Goal: Transaction & Acquisition: Purchase product/service

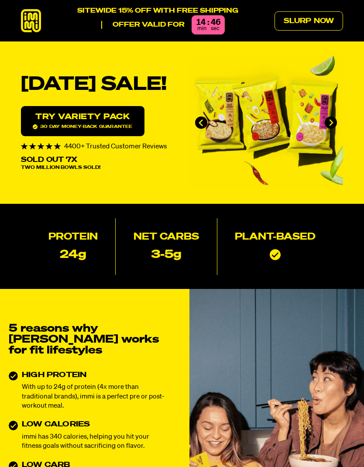
click at [297, 22] on link "Slurp Now" at bounding box center [309, 20] width 69 height 19
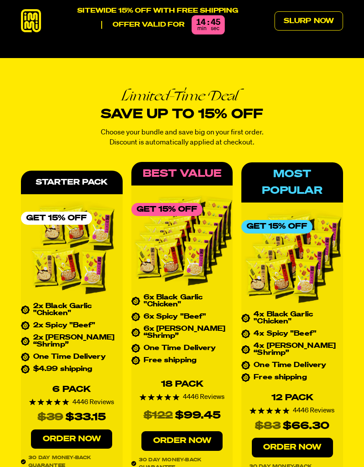
scroll to position [3248, 0]
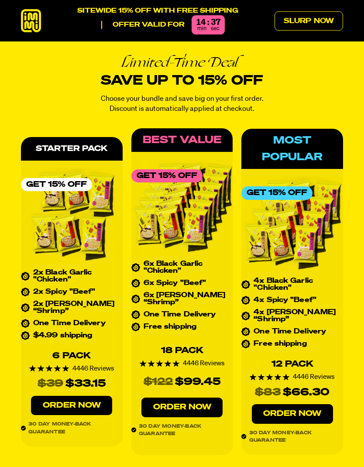
click at [68, 396] on link "Order Now" at bounding box center [71, 406] width 81 height 20
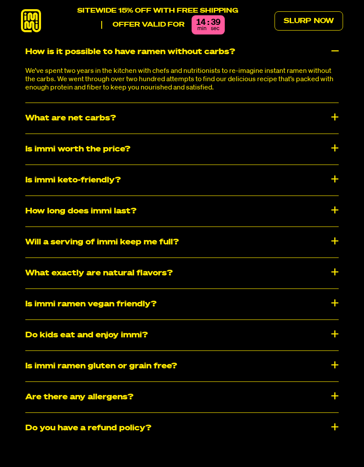
scroll to position [3870, 0]
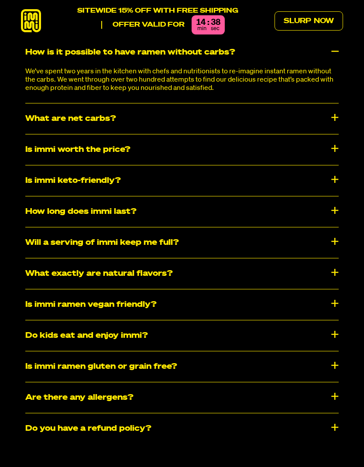
click at [338, 358] on div "Is immi ramen gluten or grain free?" at bounding box center [182, 367] width 314 height 31
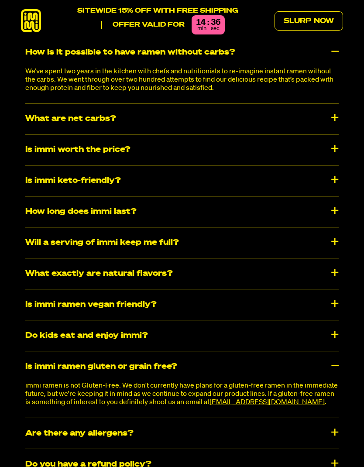
click at [338, 358] on div "Is immi ramen gluten or grain free?" at bounding box center [182, 367] width 314 height 31
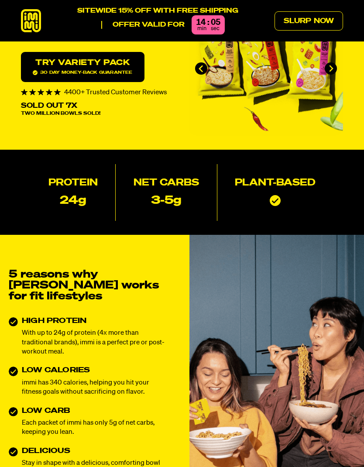
scroll to position [0, 0]
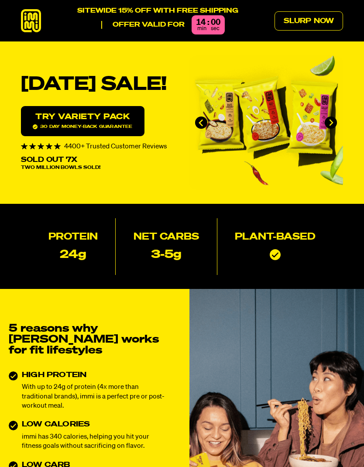
click at [34, 28] on icon at bounding box center [31, 20] width 20 height 23
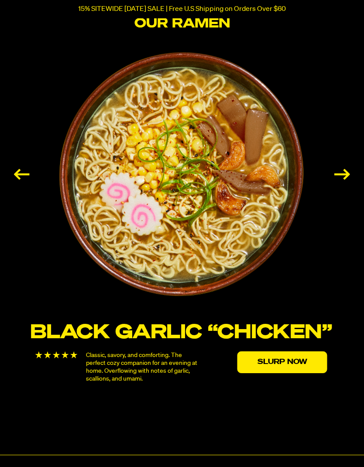
scroll to position [1317, 0]
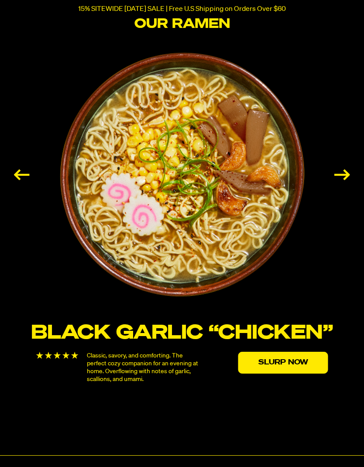
click at [340, 180] on div "Next slide" at bounding box center [343, 174] width 16 height 11
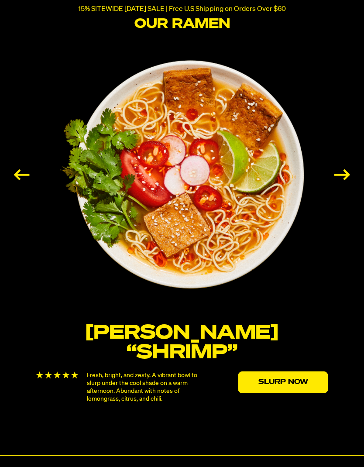
click at [347, 180] on div "Next slide" at bounding box center [343, 174] width 16 height 11
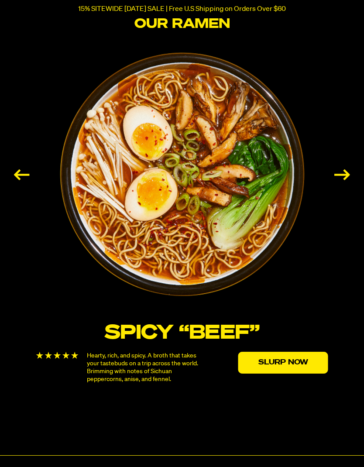
click at [341, 180] on div "Next slide" at bounding box center [343, 174] width 16 height 11
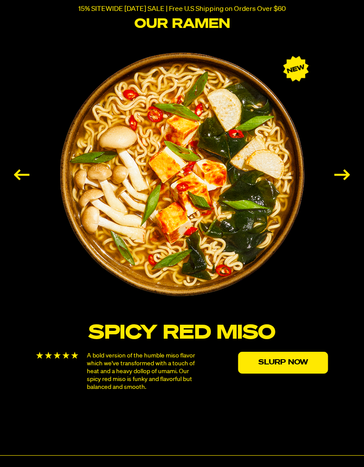
click at [339, 180] on div "Next slide" at bounding box center [343, 174] width 16 height 11
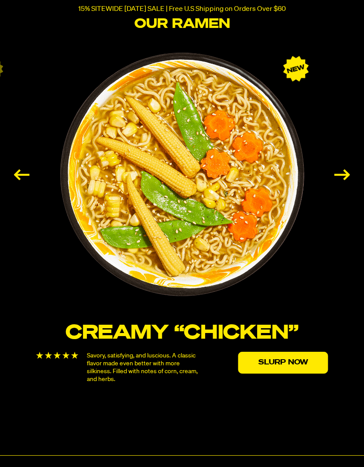
click at [342, 180] on div "Next slide" at bounding box center [343, 174] width 16 height 11
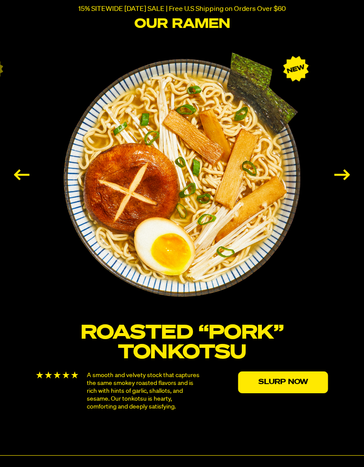
click at [343, 180] on div "Next slide" at bounding box center [343, 174] width 16 height 11
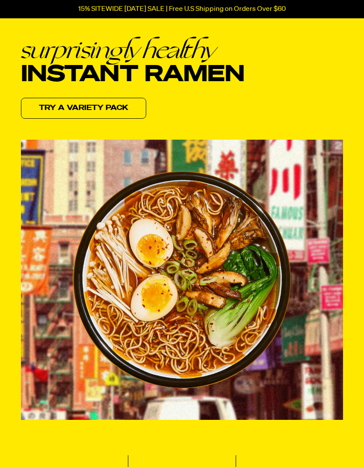
scroll to position [0, 0]
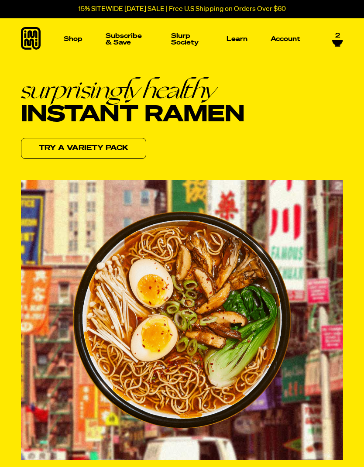
click at [74, 42] on p "Shop" at bounding box center [73, 39] width 19 height 7
click at [48, 119] on img "Main navigation" at bounding box center [47, 106] width 61 height 61
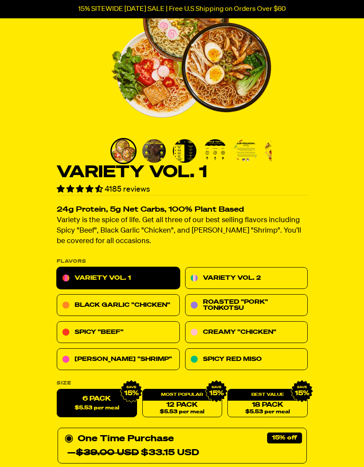
scroll to position [107, 0]
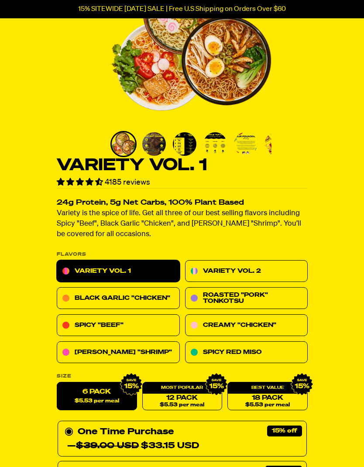
click at [256, 272] on link "Variety Vol. 2" at bounding box center [246, 272] width 123 height 22
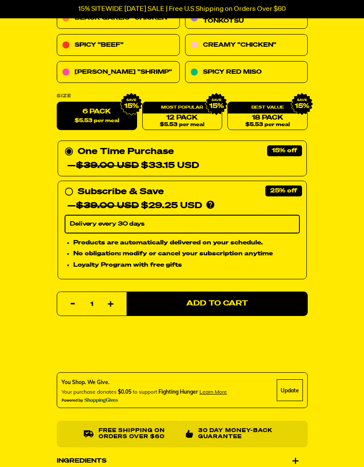
scroll to position [387, 0]
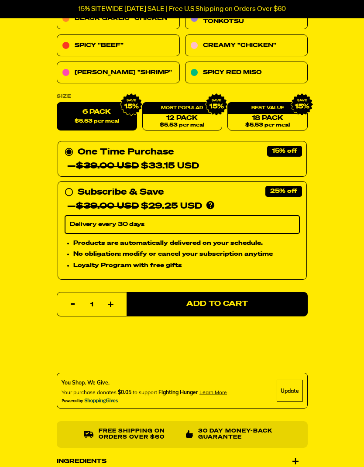
click at [225, 303] on span "Add to Cart" at bounding box center [218, 304] width 62 height 7
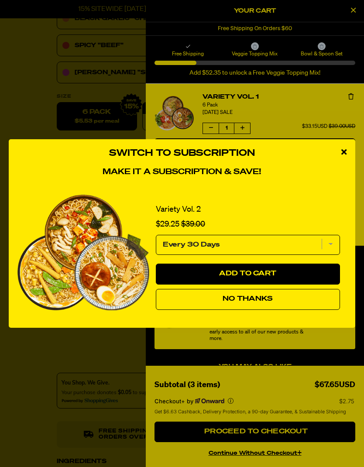
click at [344, 152] on icon "close modal" at bounding box center [344, 152] width 5 height 8
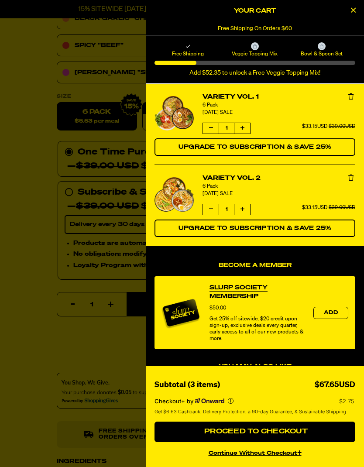
click at [349, 97] on icon "Remove Variety Vol. 1" at bounding box center [351, 96] width 5 height 6
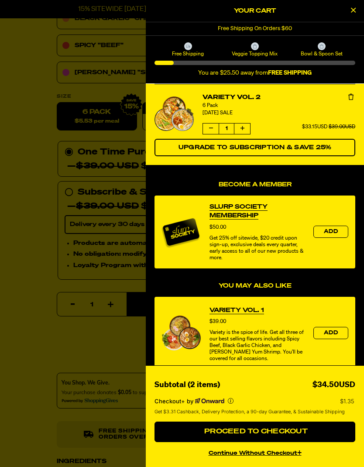
click at [28, 144] on div at bounding box center [182, 233] width 364 height 467
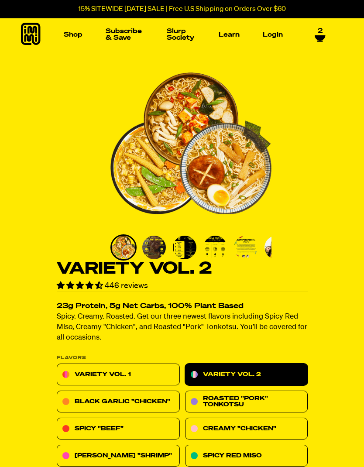
scroll to position [0, 0]
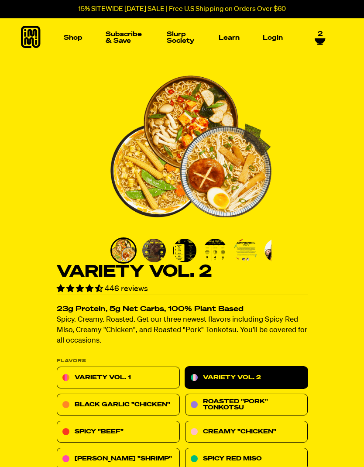
click at [137, 107] on img "Main navigation" at bounding box center [137, 103] width 61 height 61
click at [230, 107] on img "Main navigation" at bounding box center [227, 103] width 61 height 61
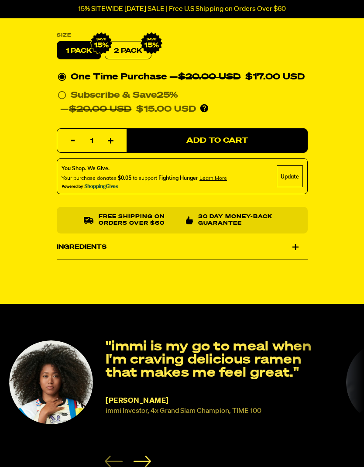
scroll to position [326, 0]
click at [297, 247] on div "Ingredients" at bounding box center [182, 247] width 251 height 24
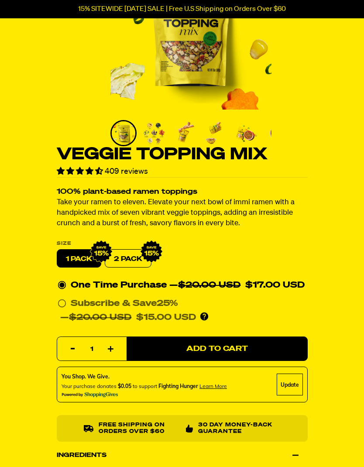
scroll to position [119, 0]
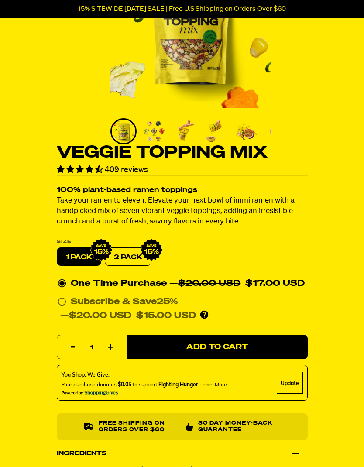
click at [218, 345] on div "Quantity Reduce item quantity by one 1 Increase item quantity by one Add to Car…" at bounding box center [182, 388] width 251 height 105
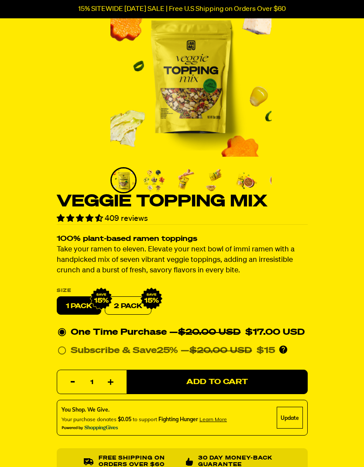
scroll to position [0, 0]
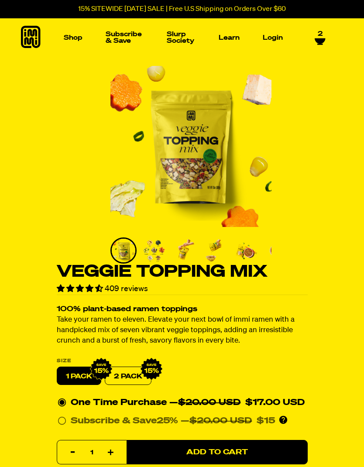
click at [318, 39] on icon at bounding box center [320, 40] width 10 height 5
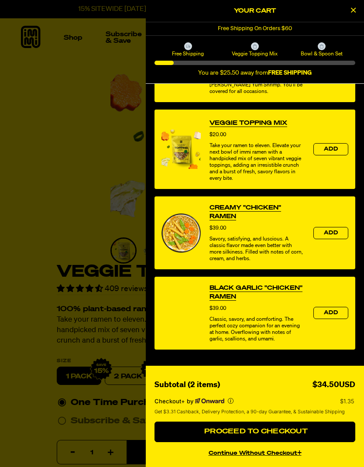
scroll to position [272, 0]
click at [299, 434] on span "Proceed to Checkout" at bounding box center [255, 432] width 106 height 7
